Goal: Obtain resource: Download file/media

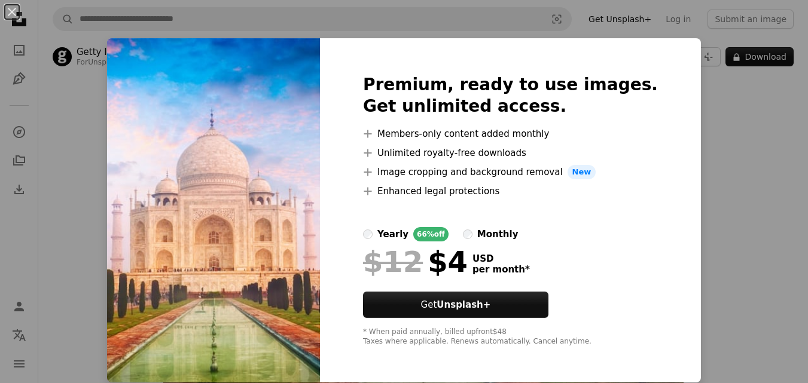
scroll to position [48, 0]
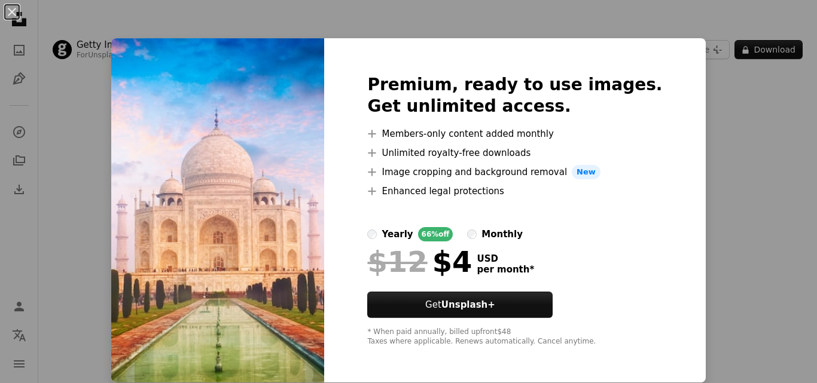
click at [736, 141] on div "An X shape Premium, ready to use images. Get unlimited access. A plus sign Memb…" at bounding box center [408, 191] width 817 height 383
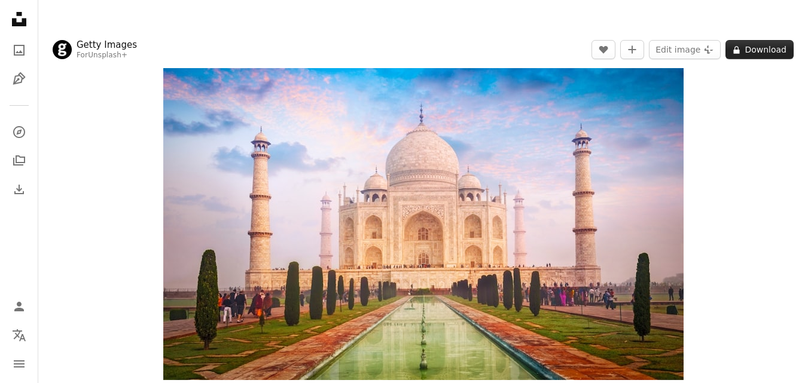
click at [740, 48] on icon at bounding box center [737, 50] width 6 height 8
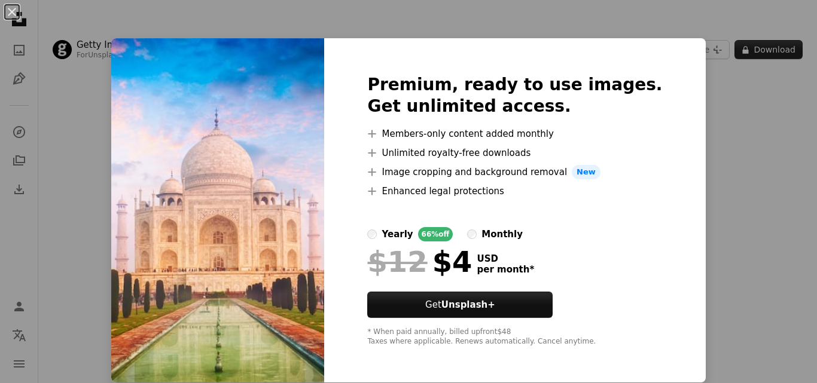
click at [742, 48] on div "An X shape Premium, ready to use images. Get unlimited access. A plus sign Memb…" at bounding box center [408, 191] width 817 height 383
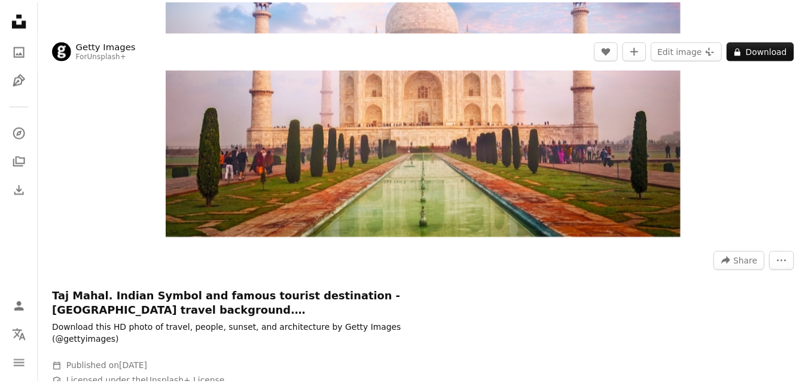
scroll to position [191, 0]
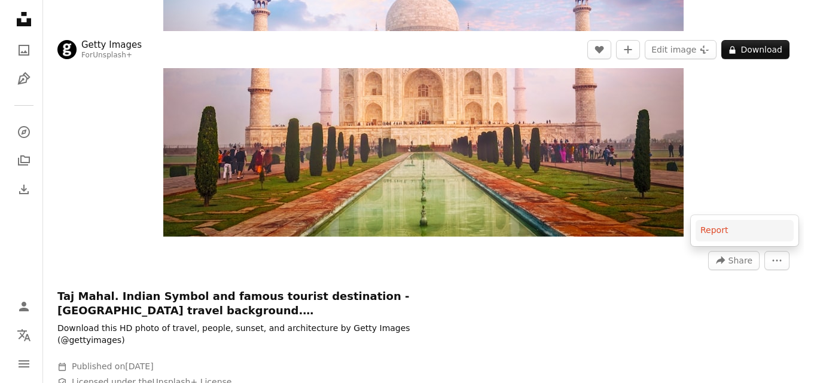
scroll to position [0, 0]
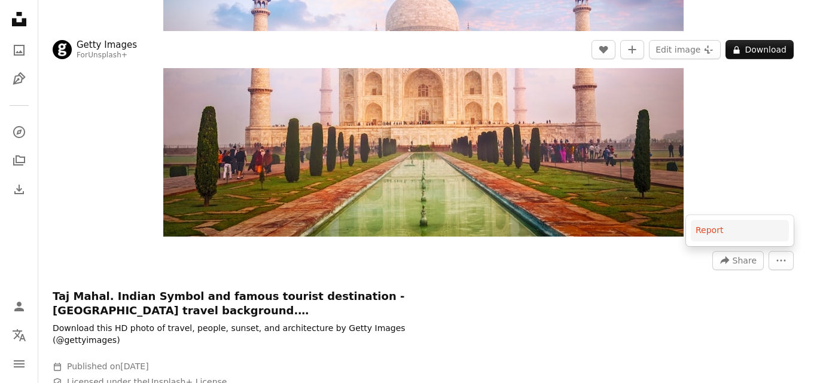
click at [589, 126] on body "Unsplash logo Unsplash Home A photo Pen Tool A compass A stack of folders Downl…" at bounding box center [404, 191] width 808 height 383
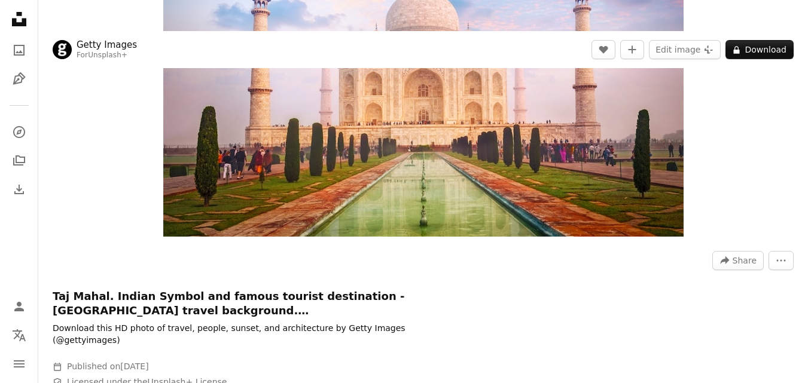
click at [589, 126] on img "Zoom in on this image" at bounding box center [423, 63] width 520 height 347
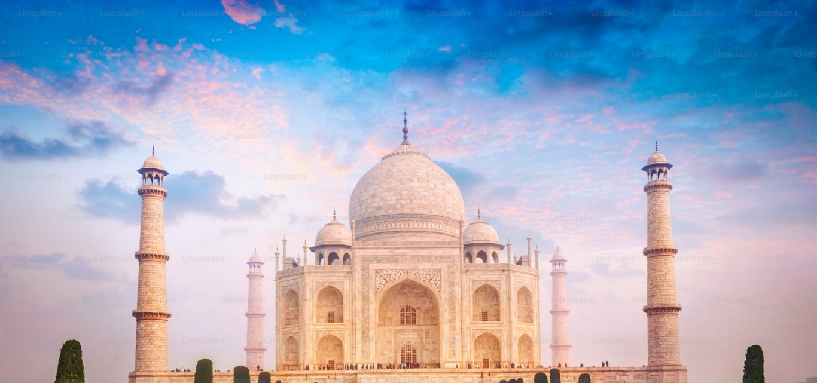
scroll to position [75, 0]
